Goal: Transaction & Acquisition: Purchase product/service

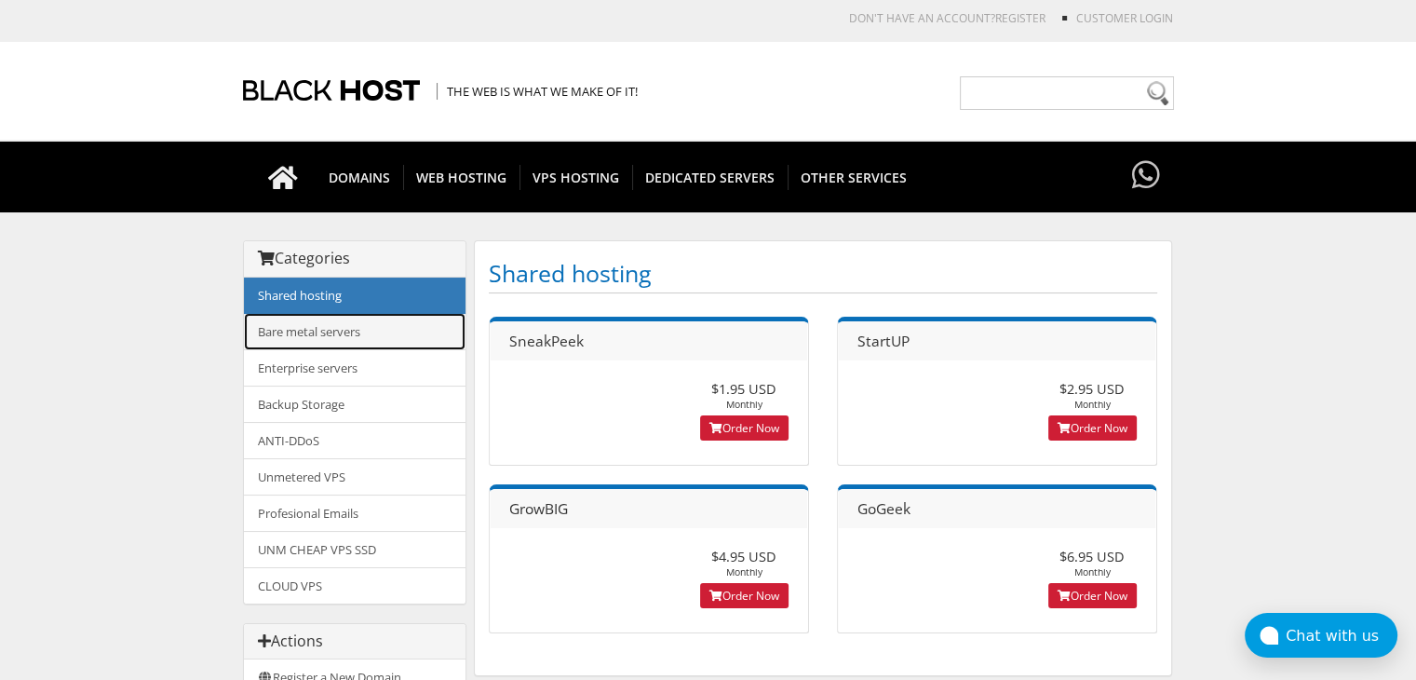
click at [336, 330] on link "Bare metal servers" at bounding box center [355, 331] width 222 height 37
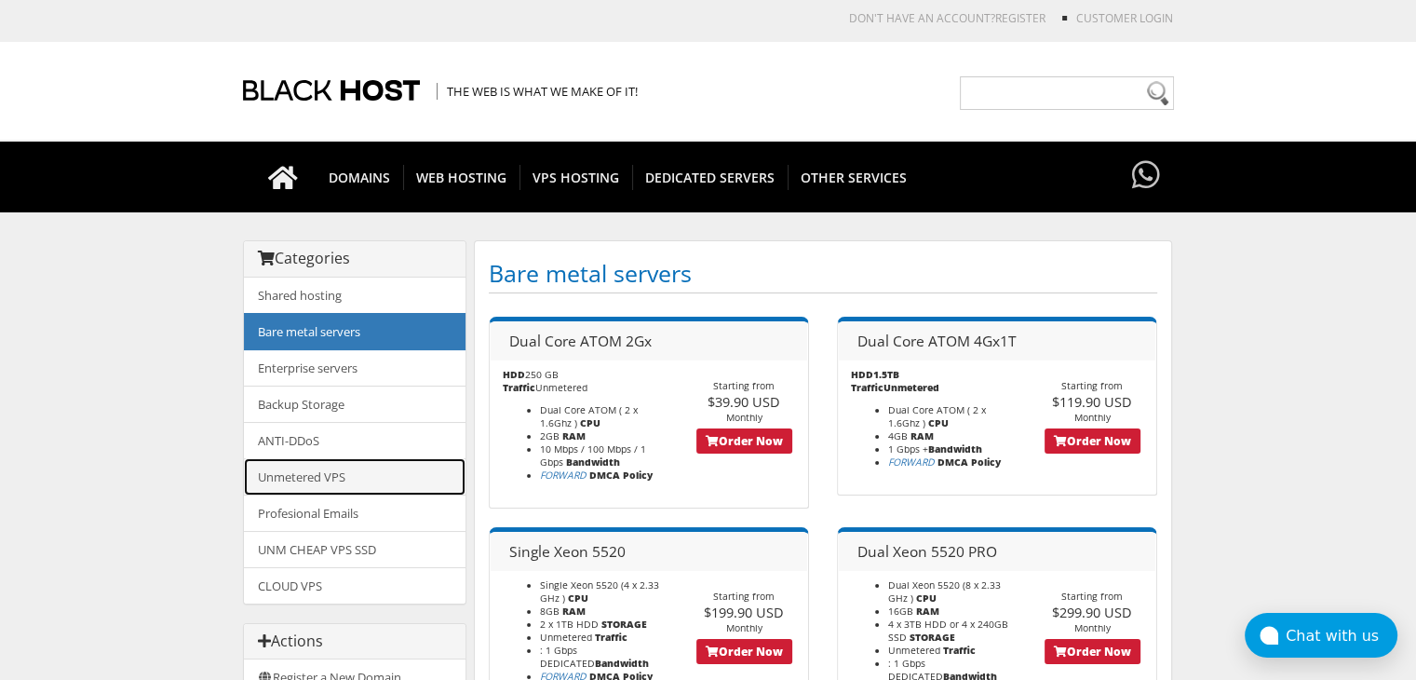
click at [317, 475] on link "Unmetered VPS" at bounding box center [355, 476] width 222 height 37
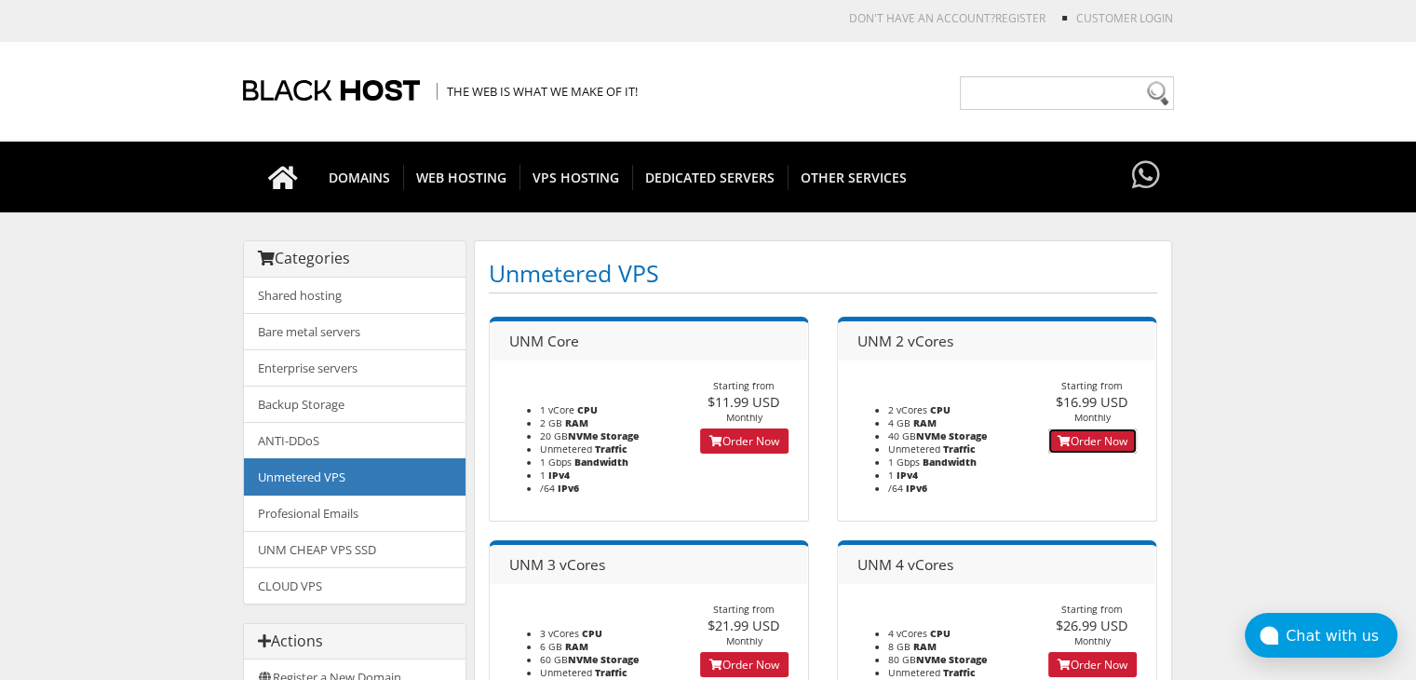
click at [1084, 436] on link "Order Now" at bounding box center [1092, 440] width 88 height 25
